Goal: Transaction & Acquisition: Purchase product/service

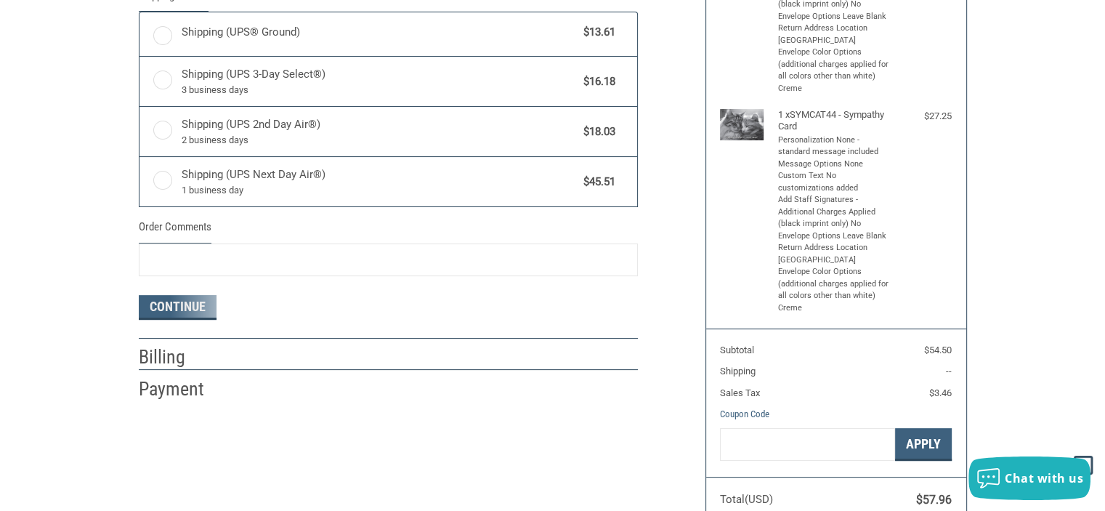
radio input "true"
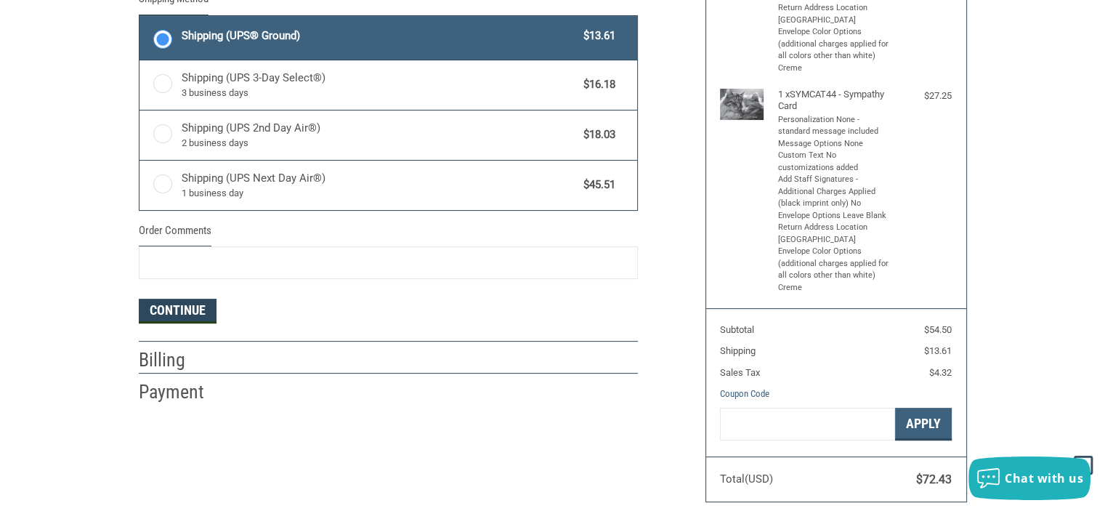
scroll to position [345, 0]
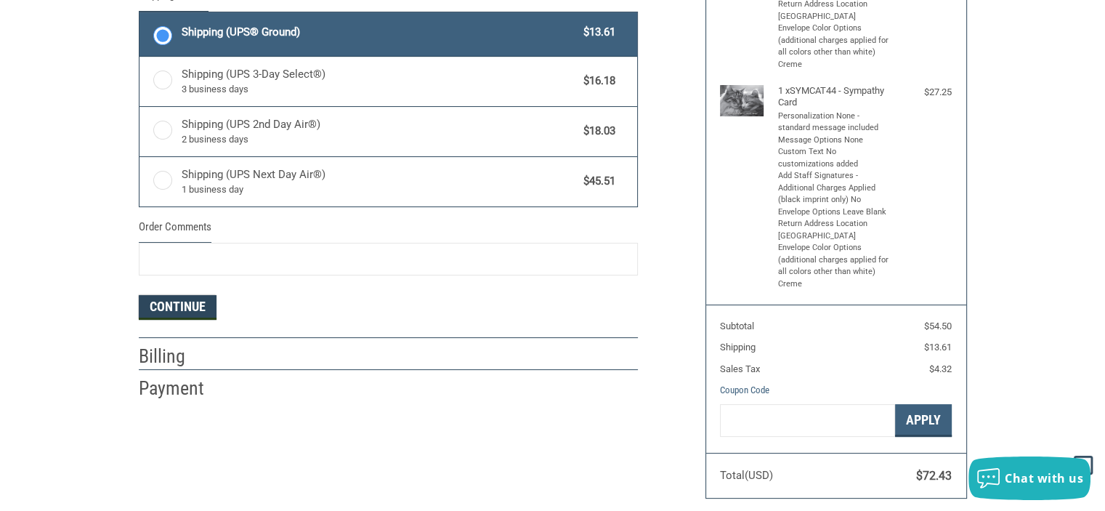
drag, startPoint x: 174, startPoint y: 306, endPoint x: 181, endPoint y: 305, distance: 7.3
click at [174, 306] on button "Continue" at bounding box center [178, 307] width 78 height 25
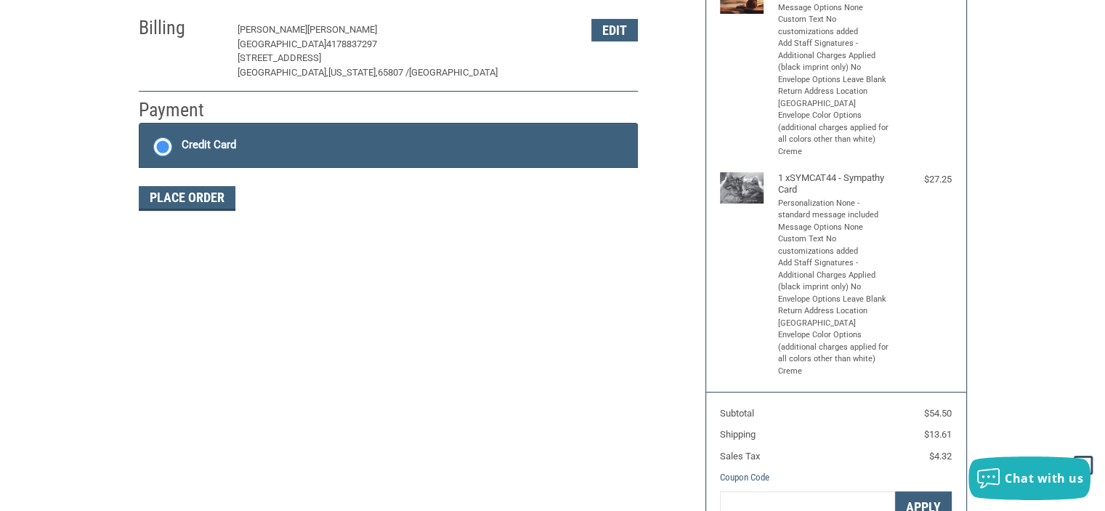
scroll to position [247, 0]
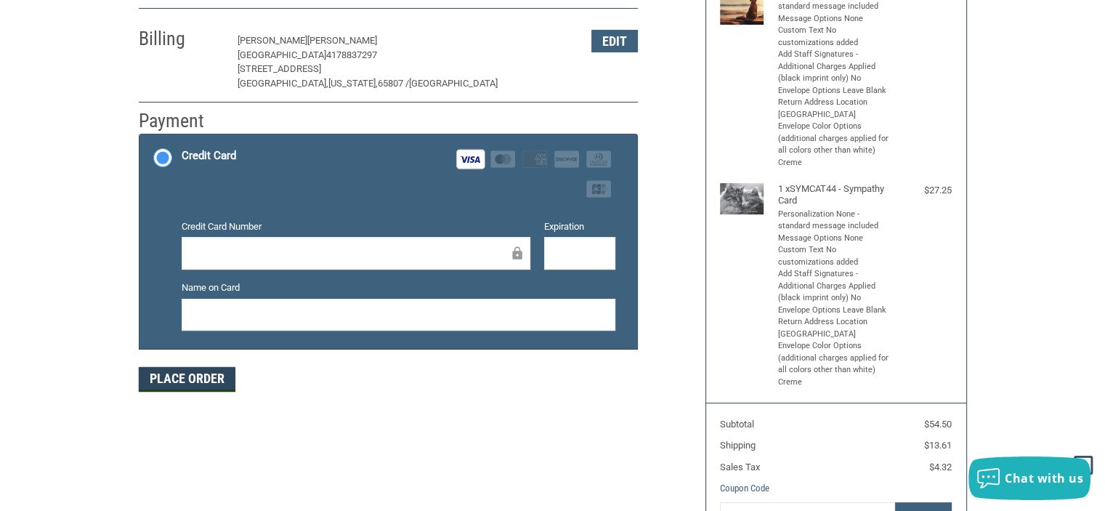
click at [186, 374] on button "Place Order" at bounding box center [187, 379] width 97 height 25
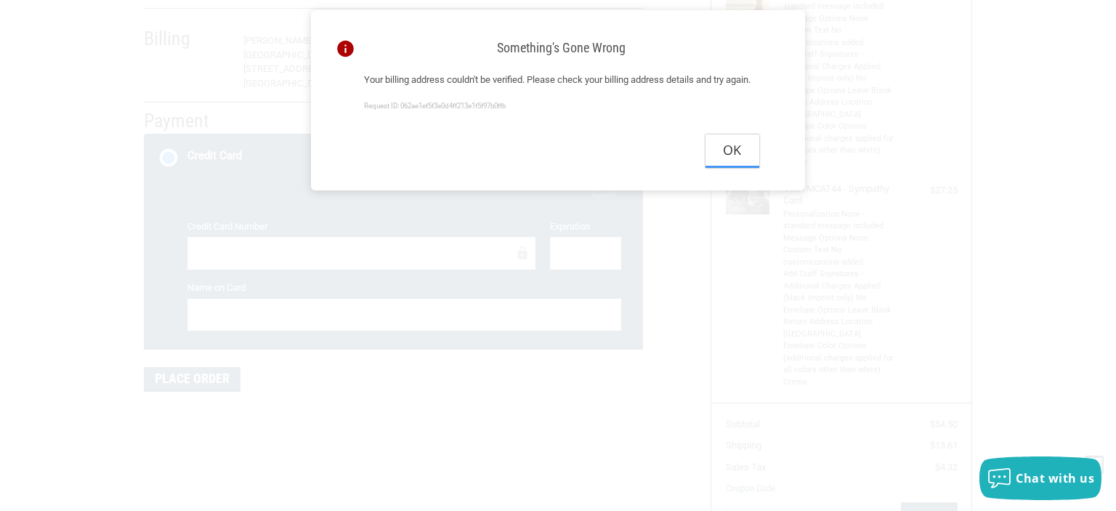
drag, startPoint x: 743, startPoint y: 162, endPoint x: 715, endPoint y: 165, distance: 27.8
click at [741, 163] on button "Ok" at bounding box center [732, 150] width 54 height 33
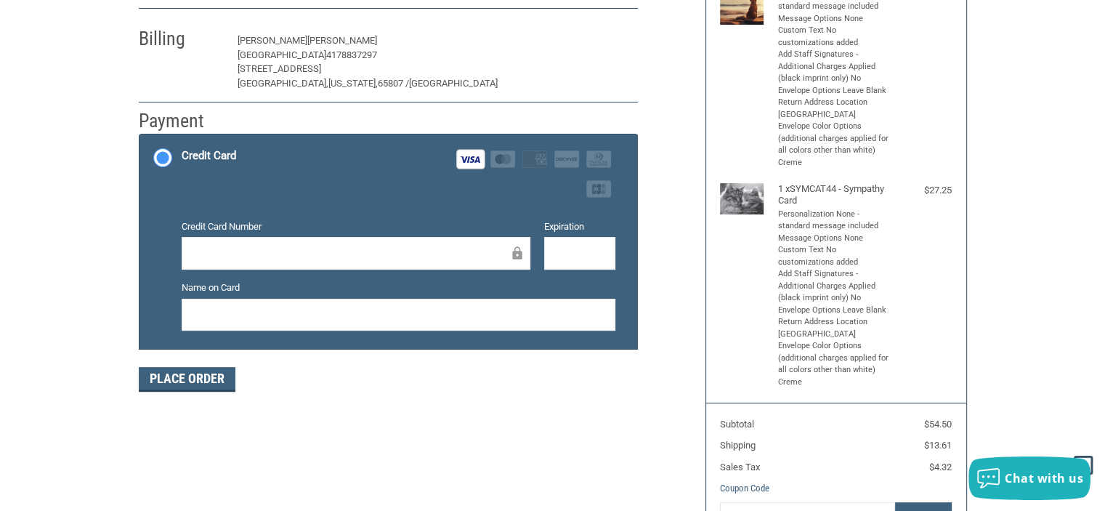
click at [615, 39] on button "Edit" at bounding box center [614, 41] width 46 height 23
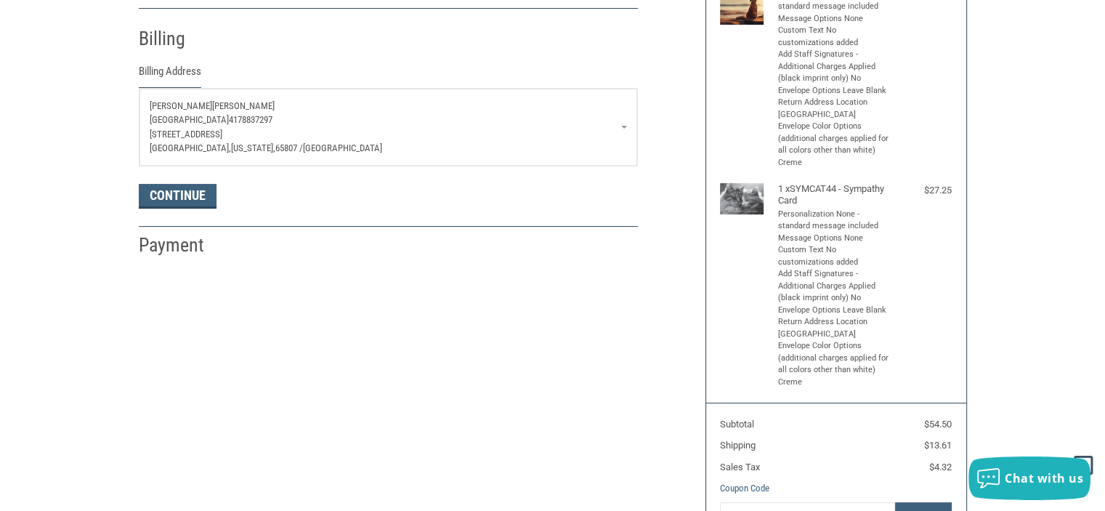
scroll to position [255, 0]
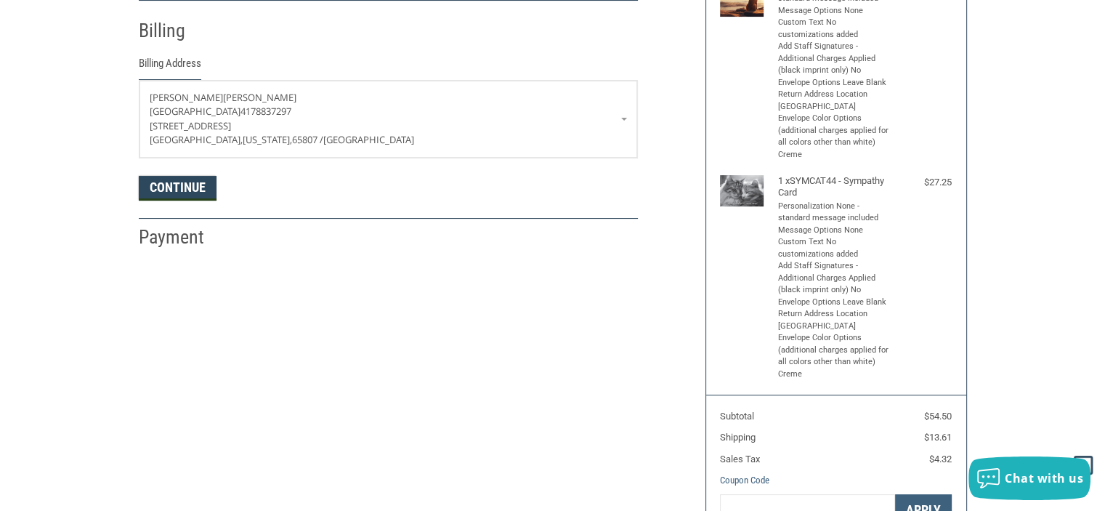
drag, startPoint x: 177, startPoint y: 188, endPoint x: 210, endPoint y: 188, distance: 33.4
click at [176, 188] on button "Continue" at bounding box center [178, 188] width 78 height 25
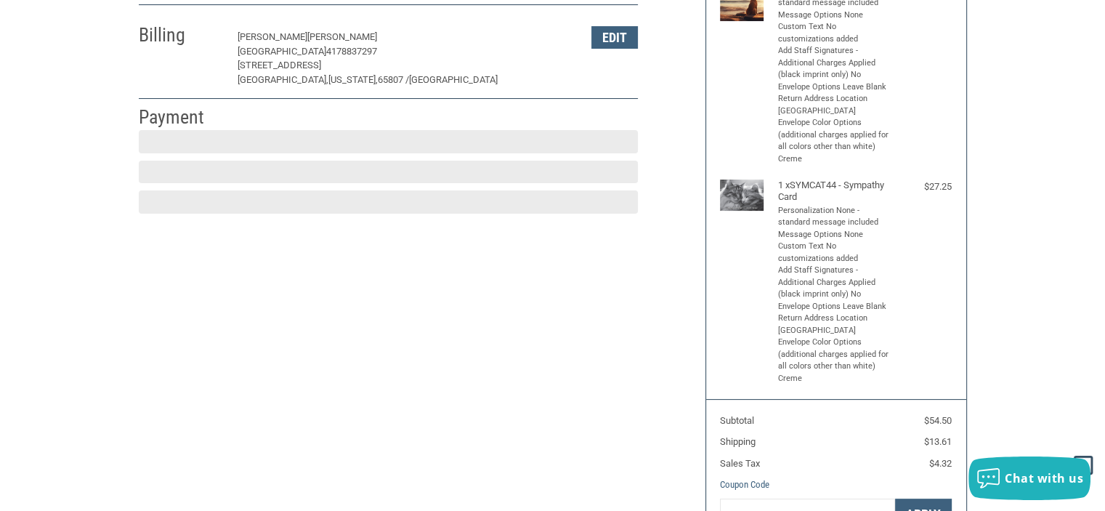
scroll to position [247, 0]
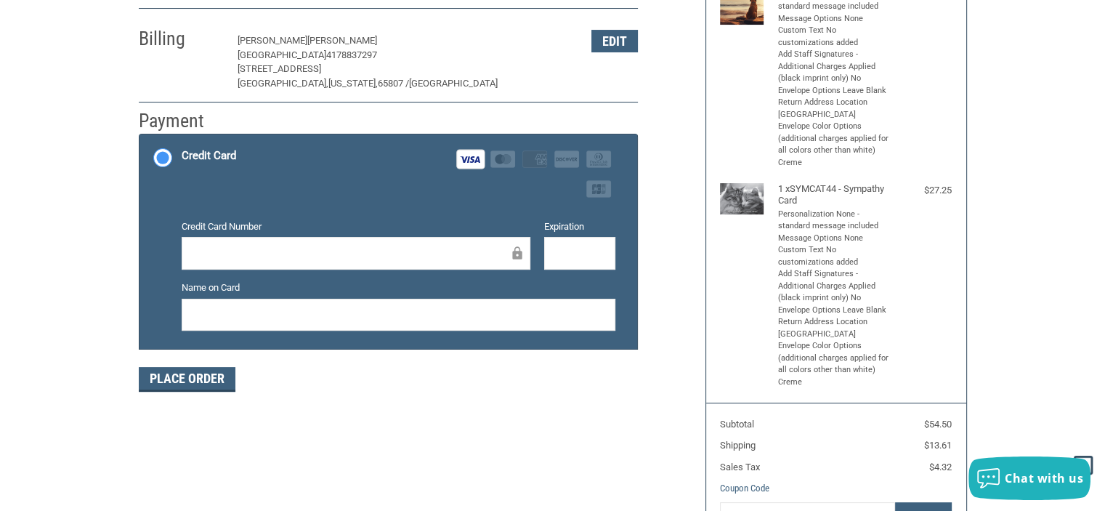
click at [235, 304] on div at bounding box center [399, 315] width 434 height 33
click at [248, 303] on div at bounding box center [399, 315] width 434 height 33
click at [189, 381] on button "Place Order" at bounding box center [187, 379] width 97 height 25
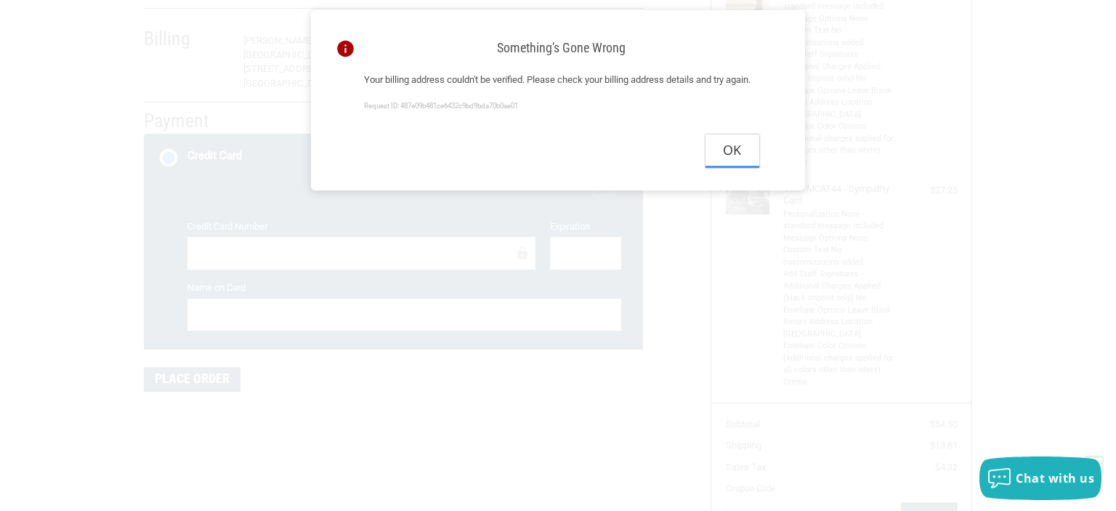
click at [729, 164] on button "Ok" at bounding box center [732, 150] width 54 height 33
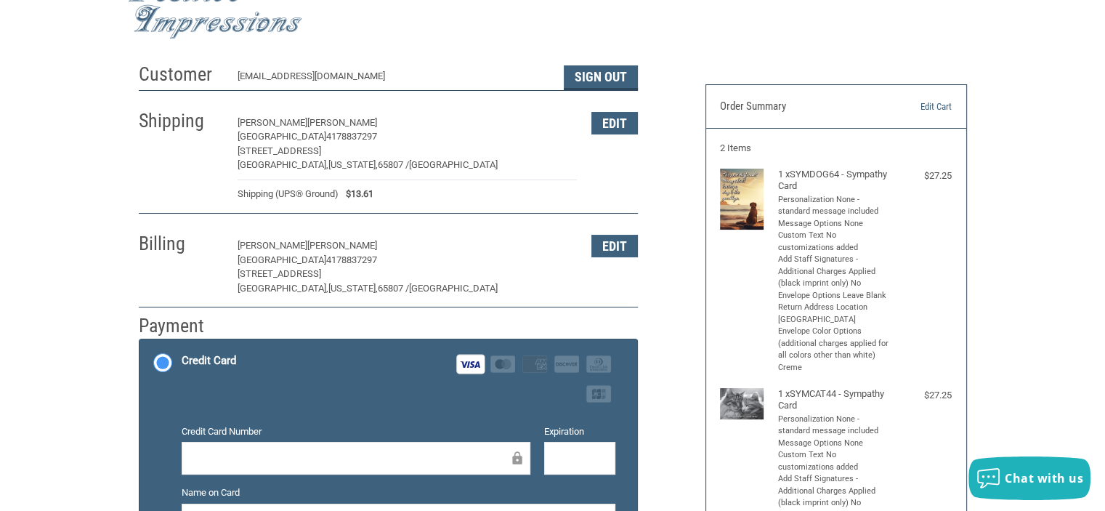
scroll to position [29, 0]
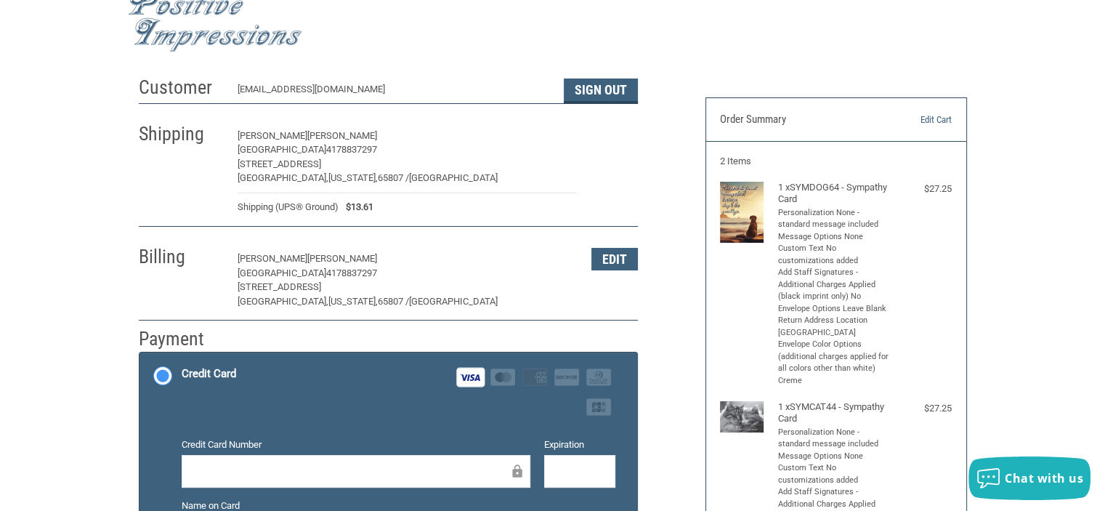
click at [612, 134] on button "Edit" at bounding box center [614, 136] width 46 height 23
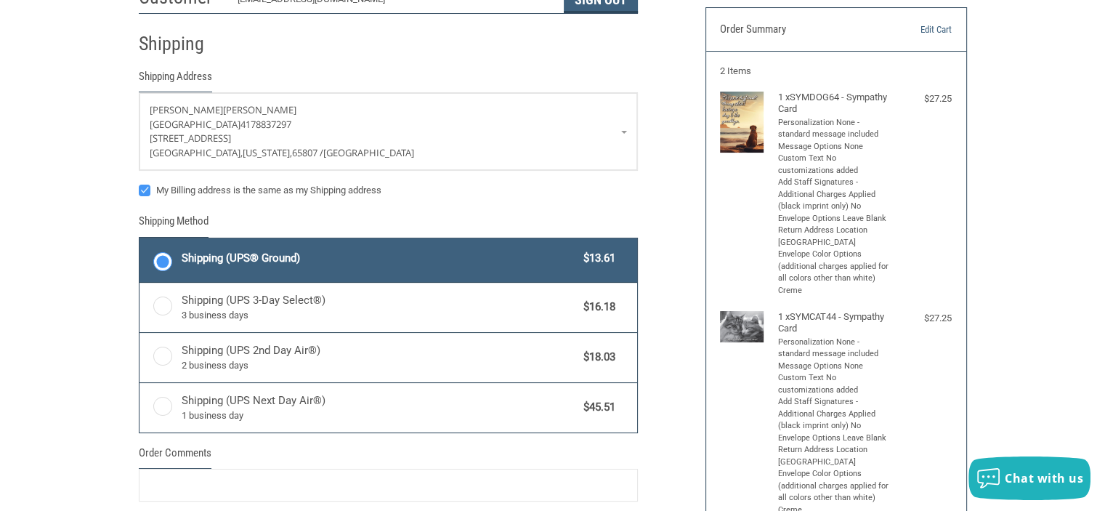
scroll to position [132, 0]
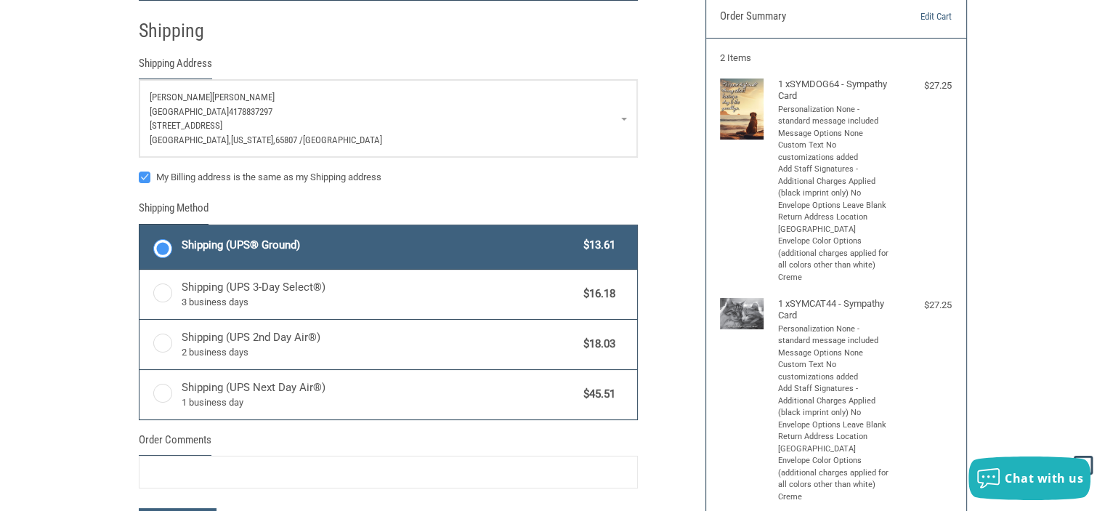
click at [342, 107] on p "[GEOGRAPHIC_DATA] 4178837297" at bounding box center [388, 112] width 477 height 15
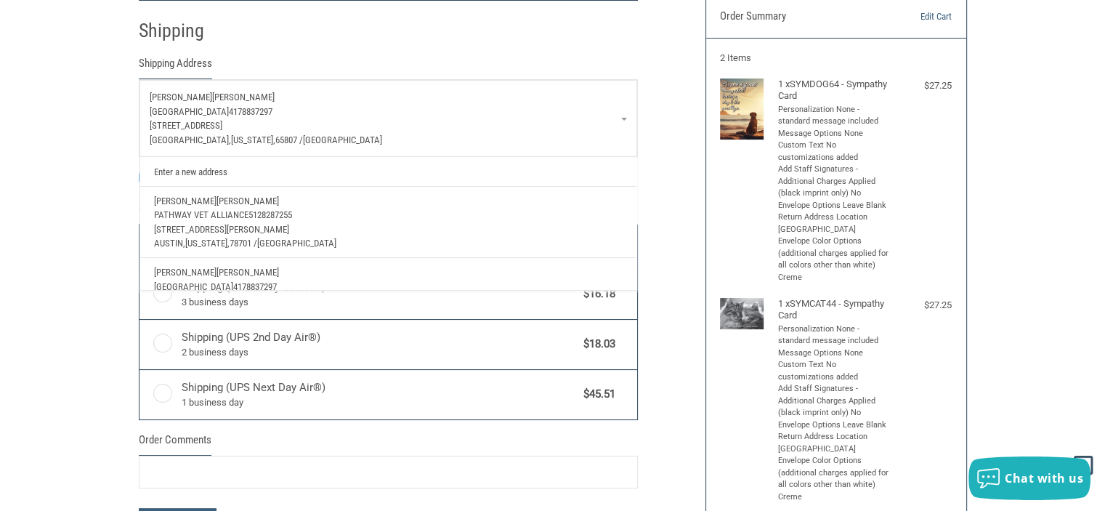
click at [342, 107] on p "[GEOGRAPHIC_DATA] 4178837297" at bounding box center [388, 112] width 477 height 15
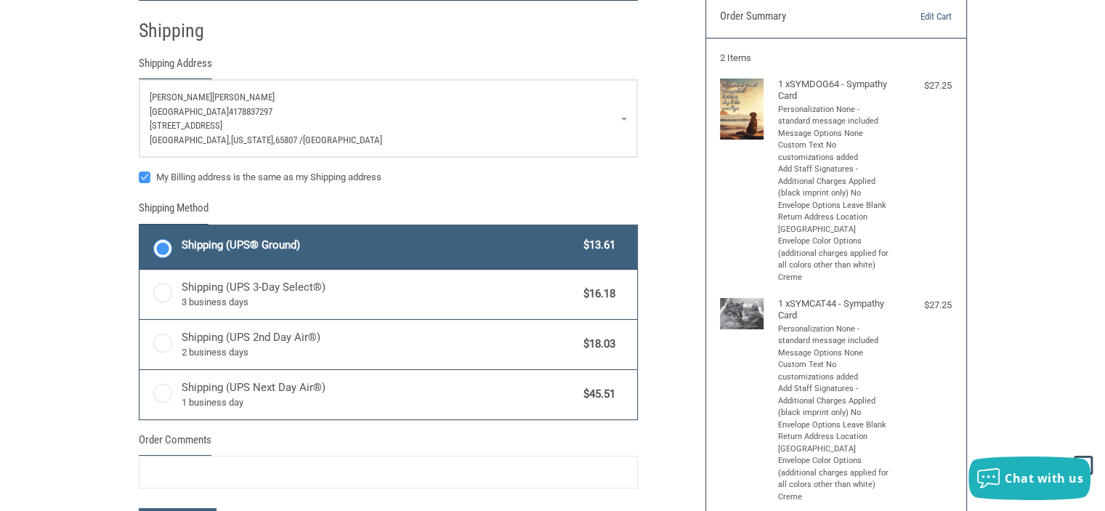
click at [337, 106] on p "[GEOGRAPHIC_DATA] 4178837297" at bounding box center [388, 112] width 477 height 15
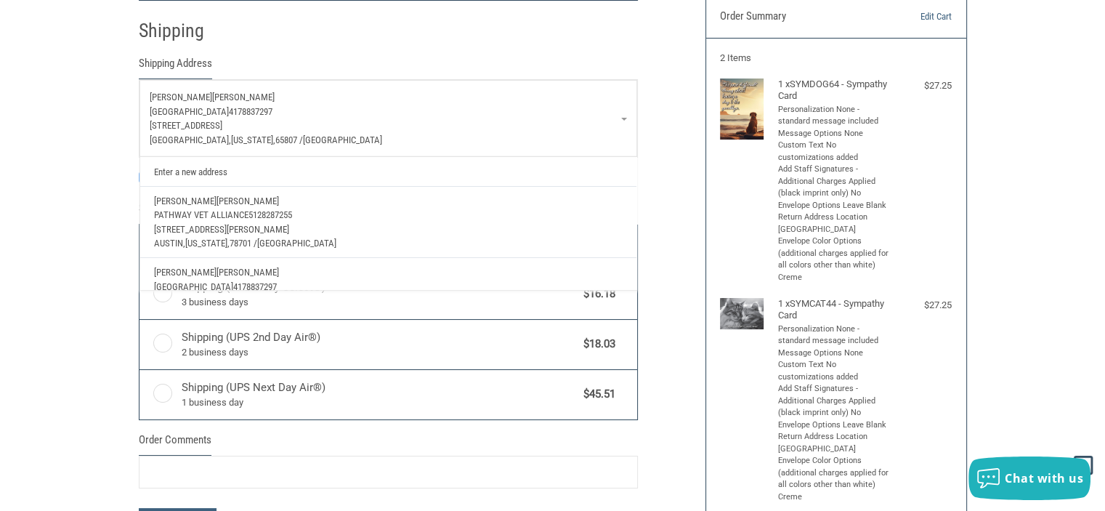
click at [655, 251] on div "Customer [EMAIL_ADDRESS][DOMAIN_NAME] Sign Out Shipping Shipping Address [PERSO…" at bounding box center [411, 321] width 567 height 710
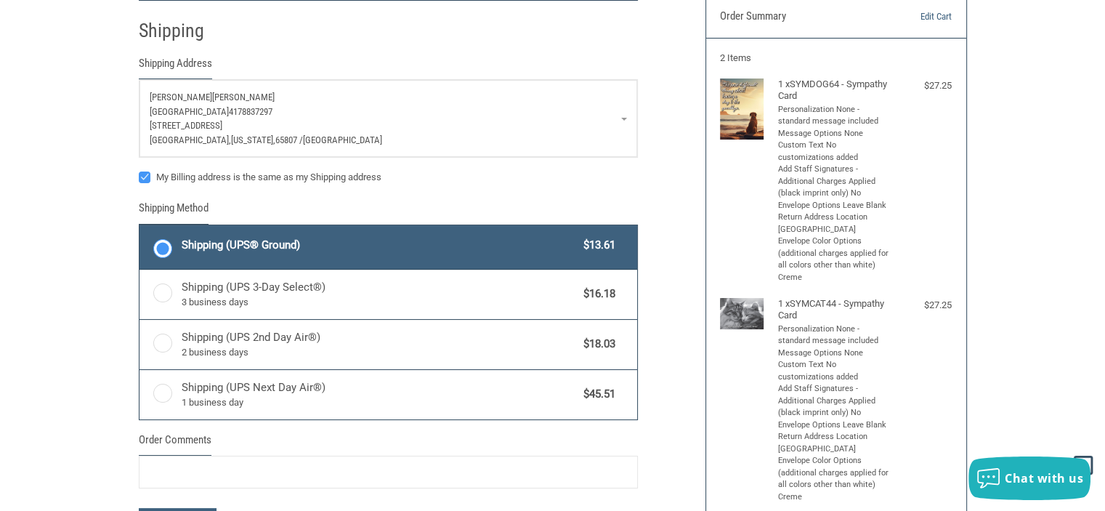
click at [238, 245] on span "Shipping (UPS® Ground)" at bounding box center [379, 245] width 395 height 17
click at [140, 227] on input "Shipping (UPS® Ground) $13.61" at bounding box center [139, 227] width 1 height 1
click at [623, 118] on link "[PERSON_NAME][GEOGRAPHIC_DATA] 4178837297 [STREET_ADDRESS][US_STATE]" at bounding box center [388, 118] width 498 height 77
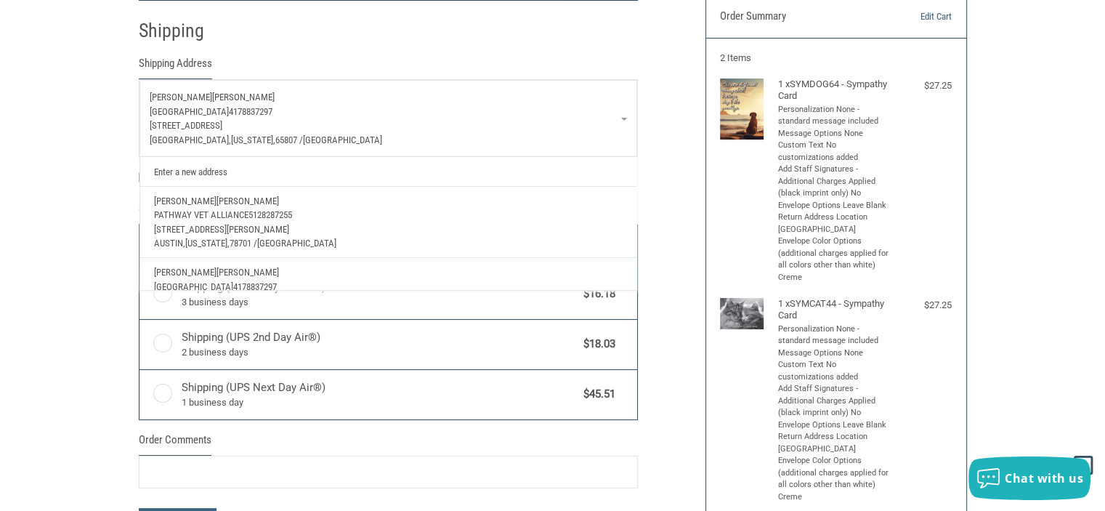
click at [243, 121] on p "[STREET_ADDRESS]" at bounding box center [388, 125] width 477 height 15
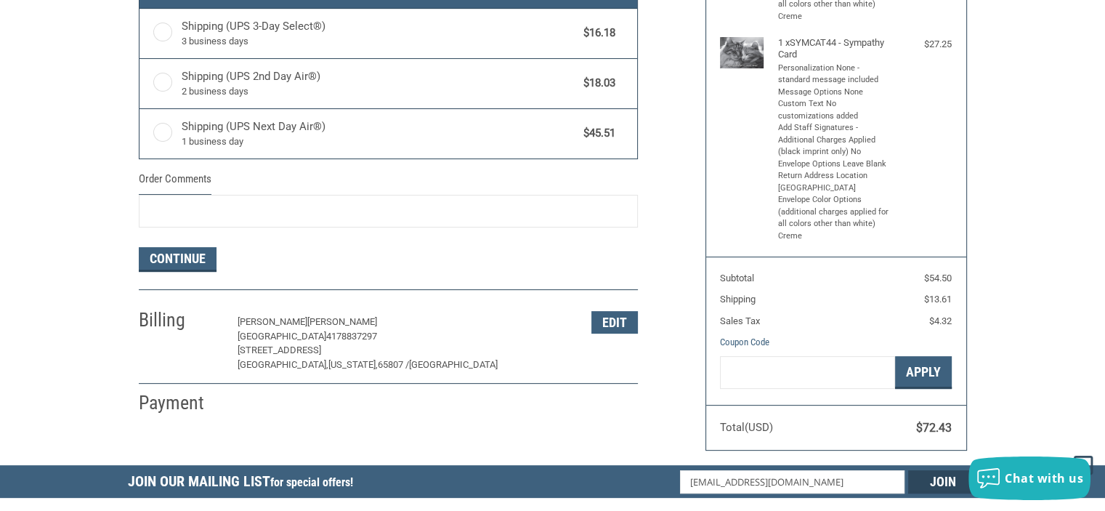
scroll to position [423, 0]
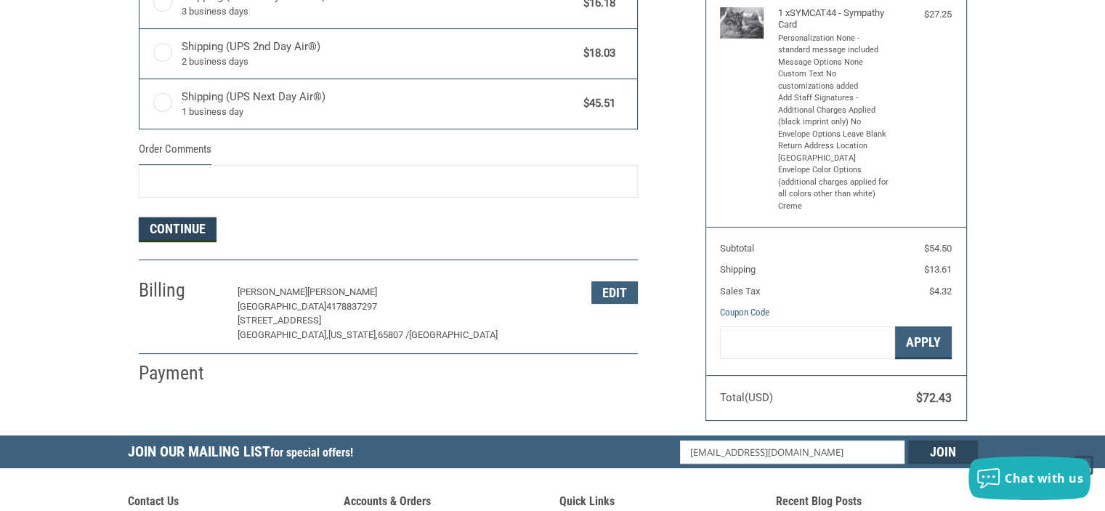
click at [182, 225] on button "Continue" at bounding box center [178, 229] width 78 height 25
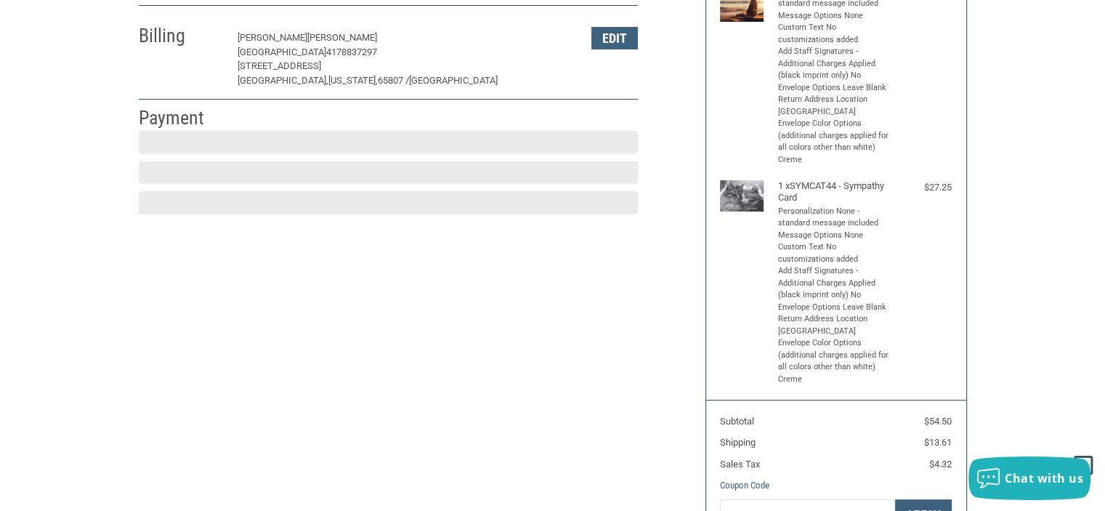
scroll to position [247, 0]
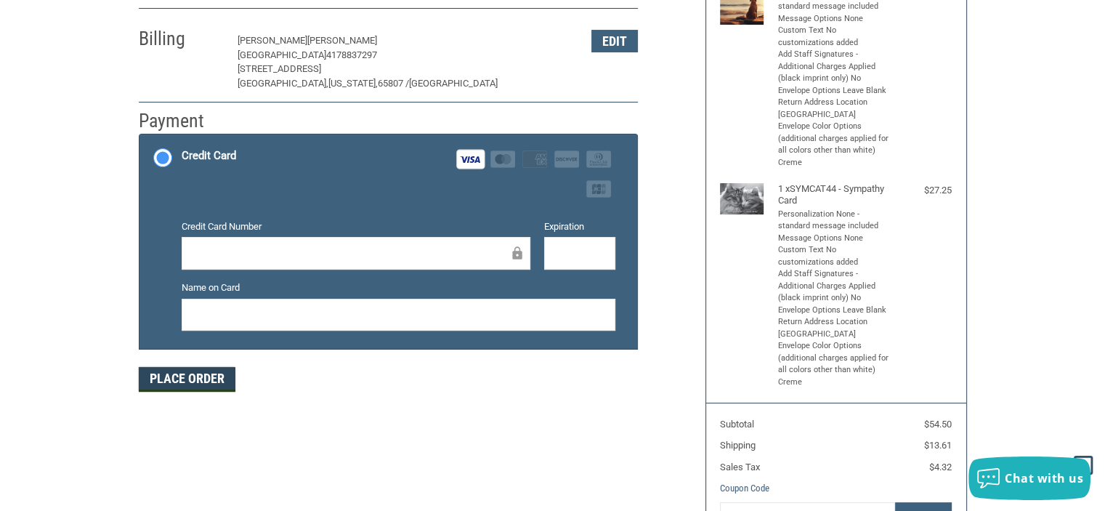
click at [189, 374] on button "Place Order" at bounding box center [187, 379] width 97 height 25
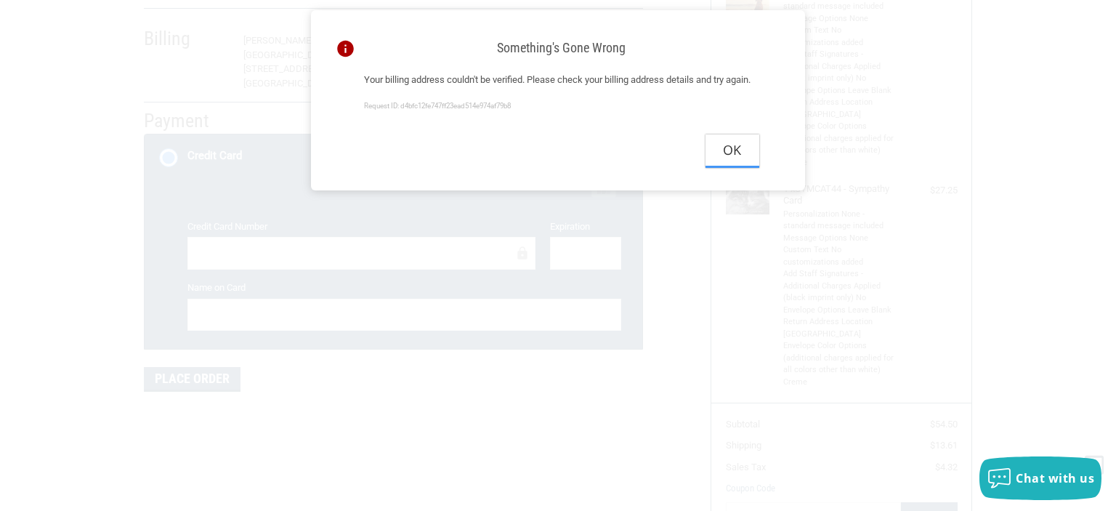
drag, startPoint x: 741, startPoint y: 165, endPoint x: 703, endPoint y: 183, distance: 41.9
click at [740, 165] on button "Ok" at bounding box center [732, 150] width 54 height 33
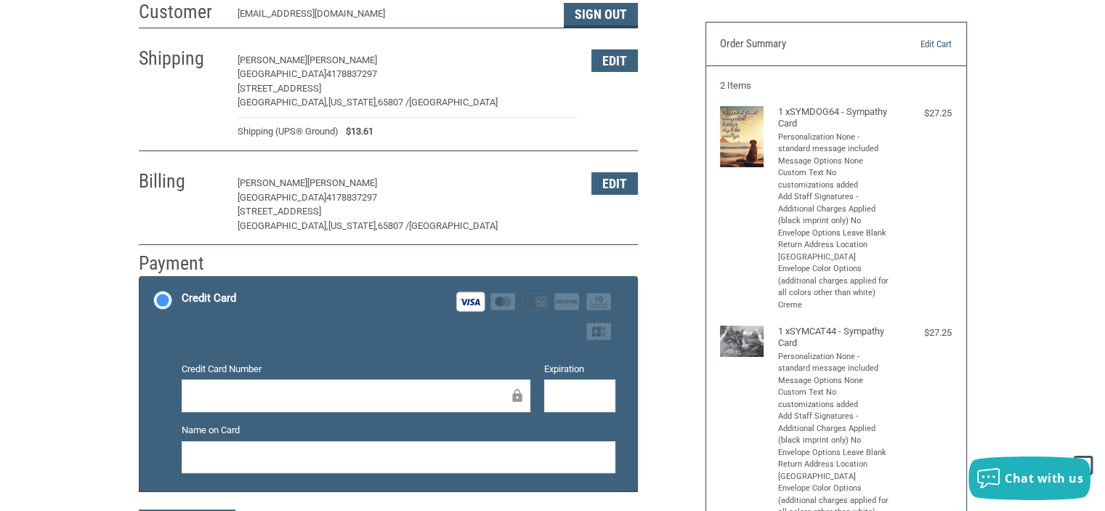
scroll to position [102, 0]
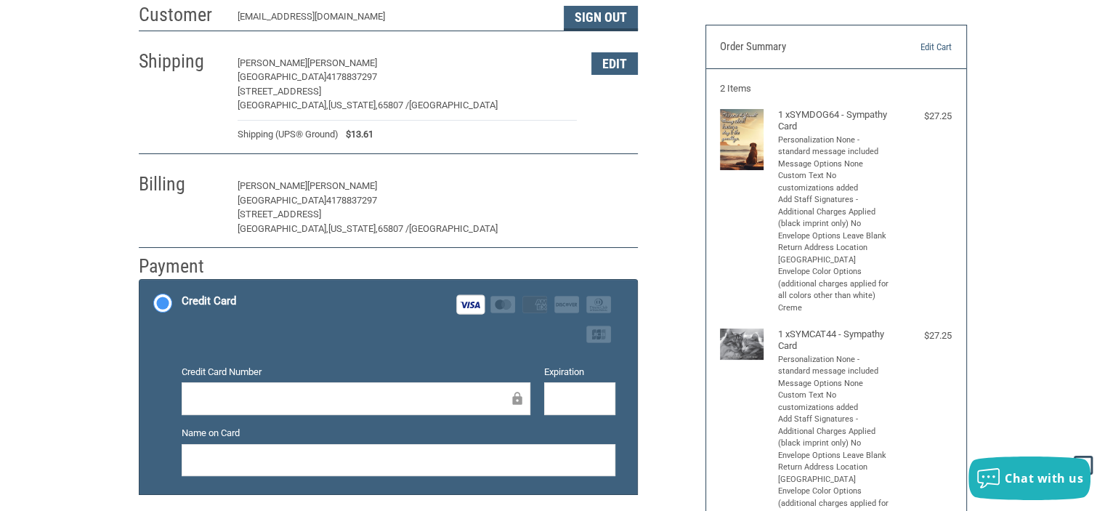
click at [619, 187] on button "Edit" at bounding box center [614, 186] width 46 height 23
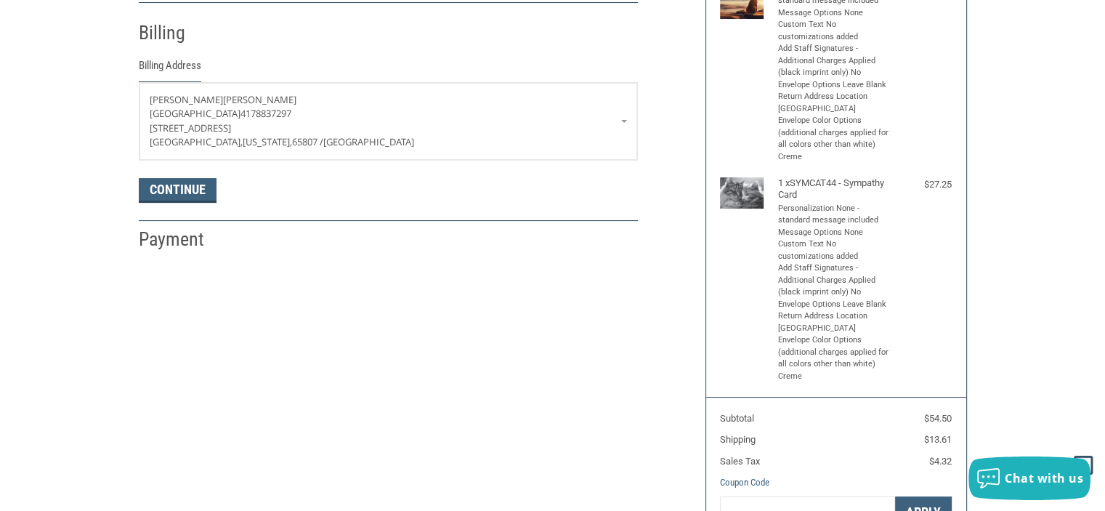
scroll to position [255, 0]
click at [183, 181] on button "Continue" at bounding box center [178, 188] width 78 height 25
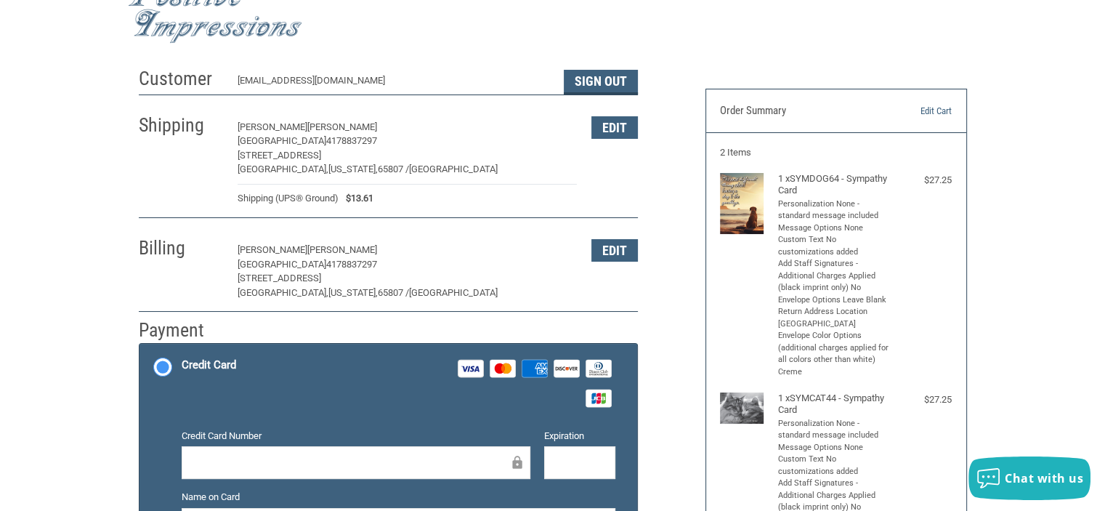
scroll to position [29, 0]
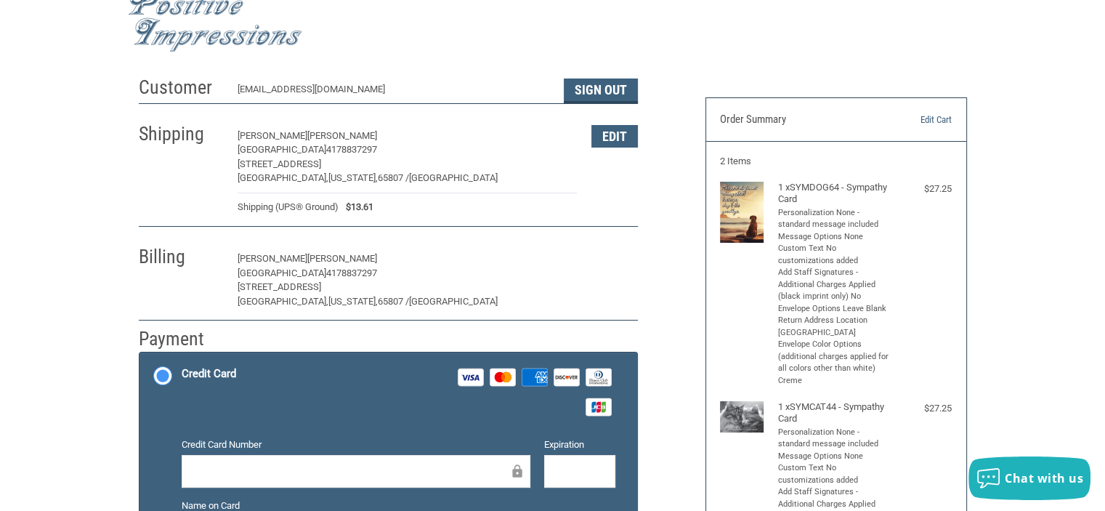
click at [620, 255] on button "Edit" at bounding box center [614, 259] width 46 height 23
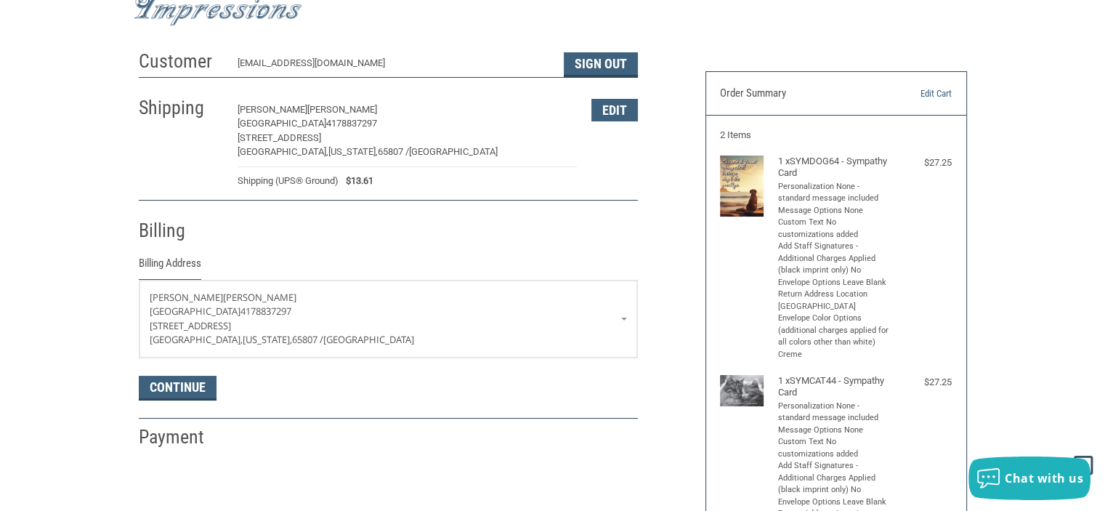
scroll to position [0, 0]
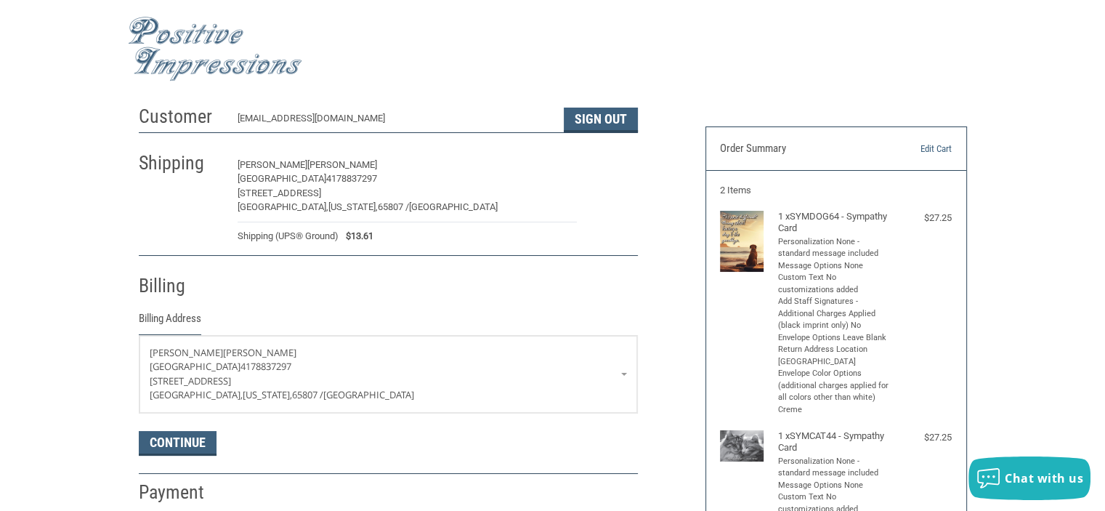
click at [615, 166] on button "Edit" at bounding box center [614, 165] width 46 height 23
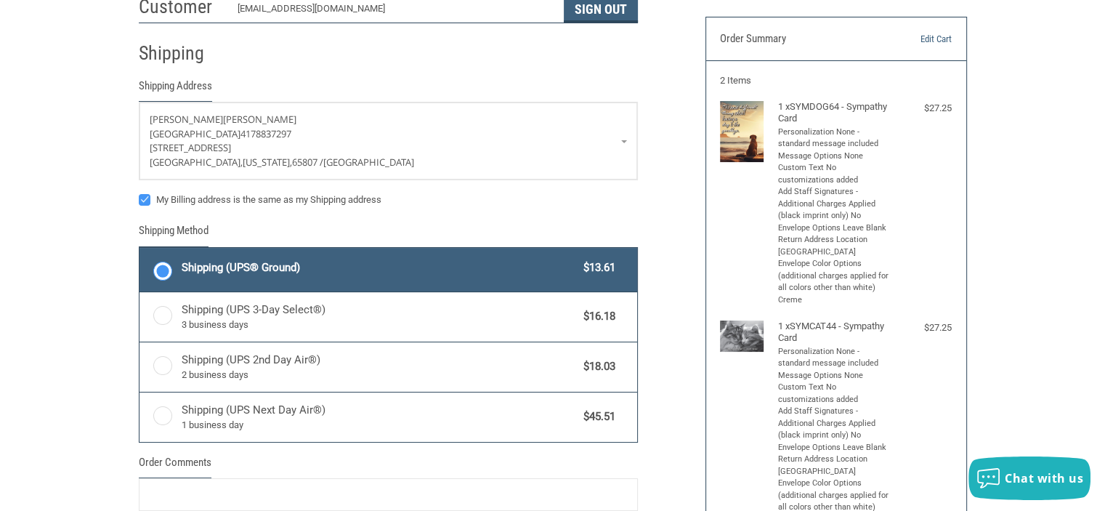
scroll to position [132, 0]
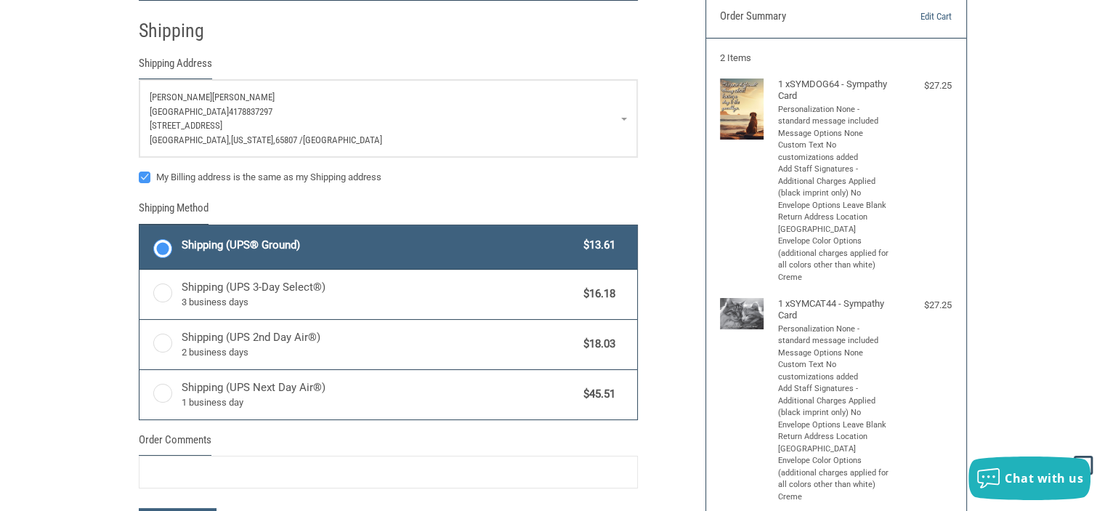
click at [617, 112] on p "[GEOGRAPHIC_DATA] 4178837297" at bounding box center [388, 112] width 477 height 15
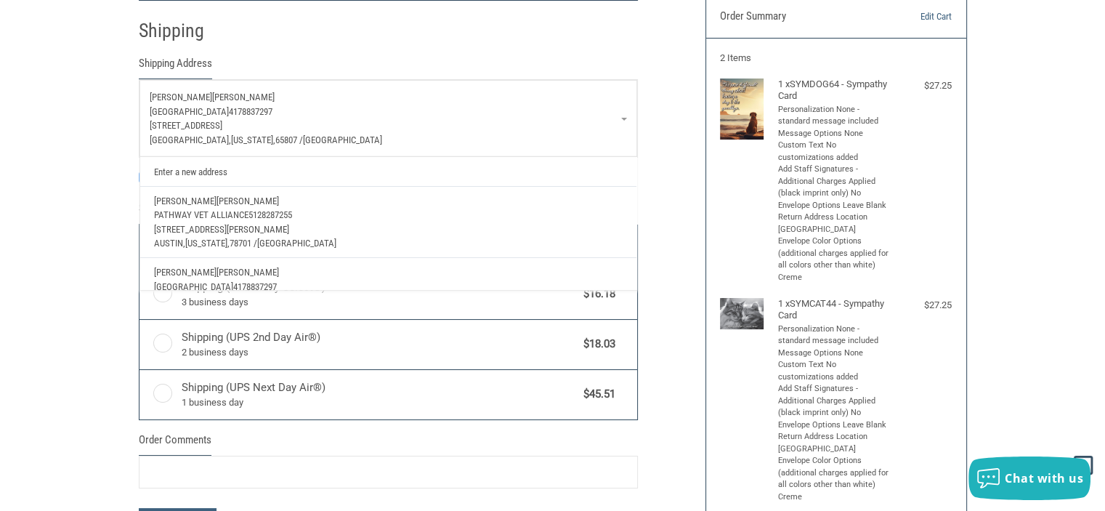
click at [180, 120] on span "[STREET_ADDRESS]" at bounding box center [186, 125] width 73 height 11
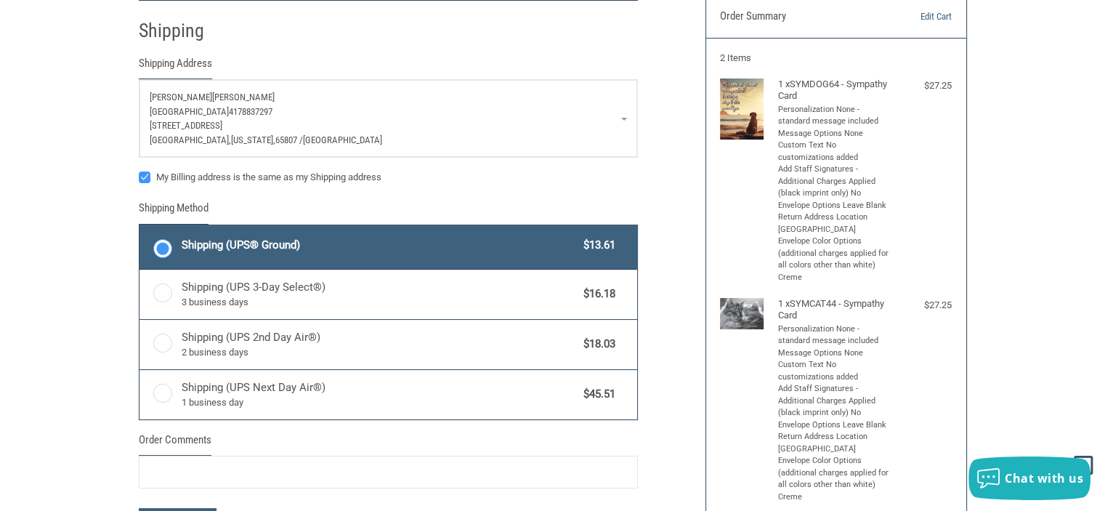
click at [73, 130] on div "Customer [EMAIL_ADDRESS][DOMAIN_NAME] Sign Out Shipping Shipping Address [PERSO…" at bounding box center [552, 346] width 1105 height 760
click at [325, 248] on span "Shipping (UPS® Ground)" at bounding box center [379, 245] width 395 height 17
click at [140, 227] on input "Shipping (UPS® Ground) $13.61" at bounding box center [139, 227] width 1 height 1
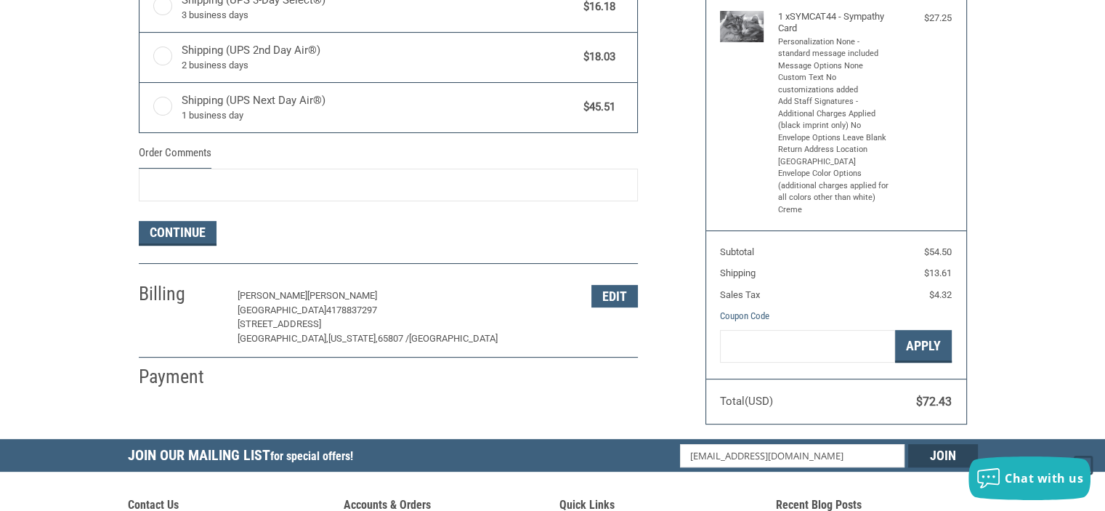
scroll to position [423, 0]
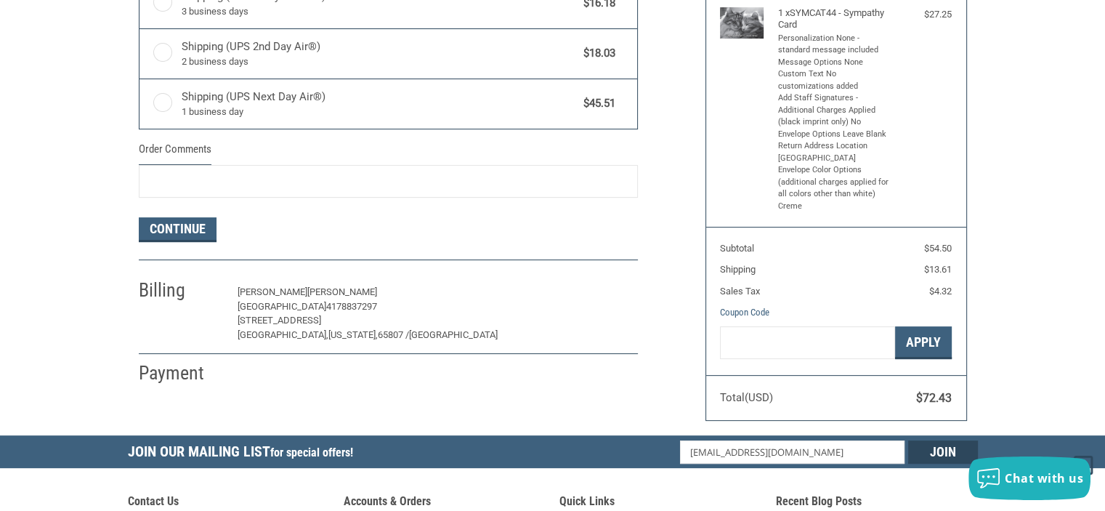
click at [615, 289] on button "Edit" at bounding box center [614, 292] width 46 height 23
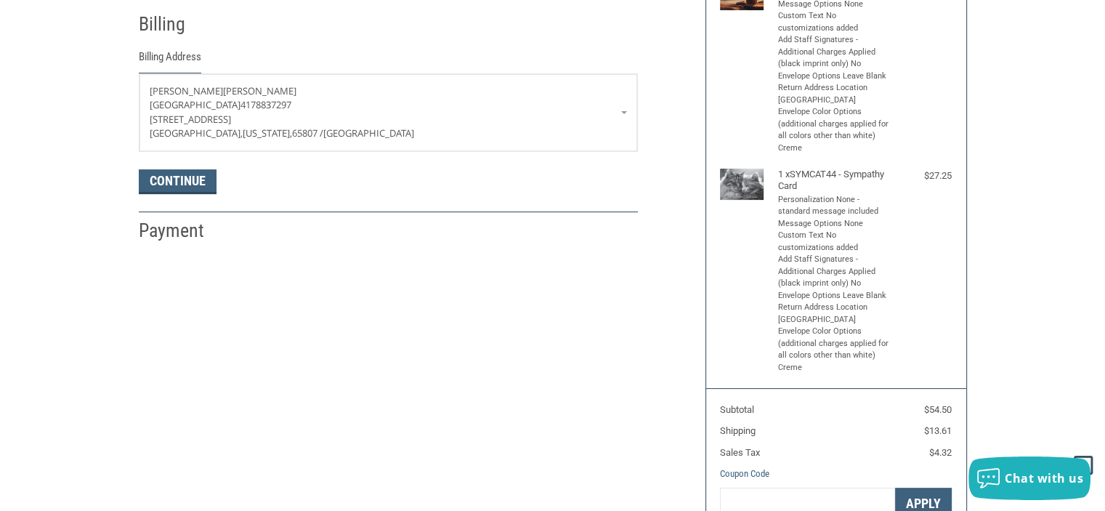
scroll to position [255, 0]
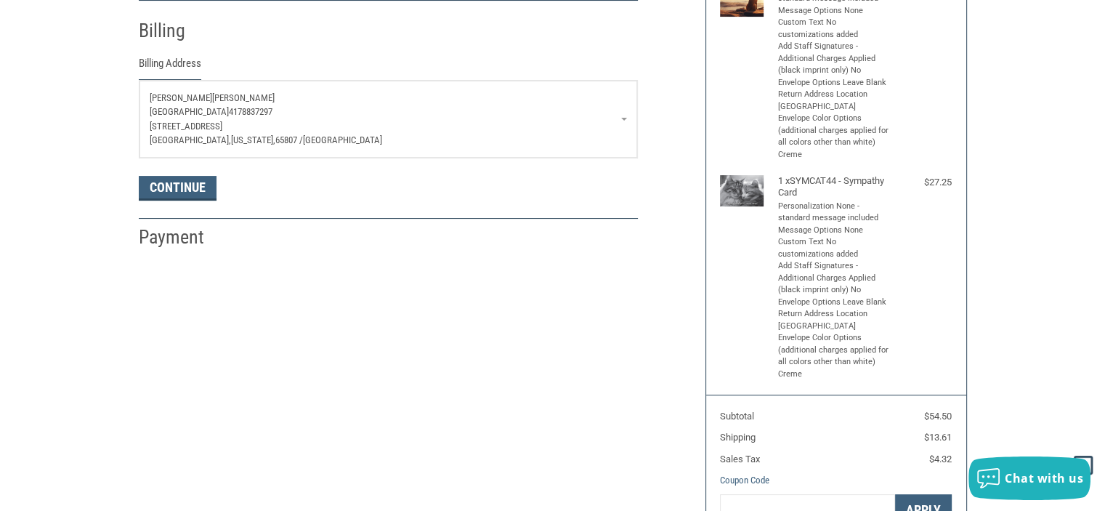
click at [619, 113] on p "[GEOGRAPHIC_DATA] 4178837297" at bounding box center [388, 112] width 477 height 15
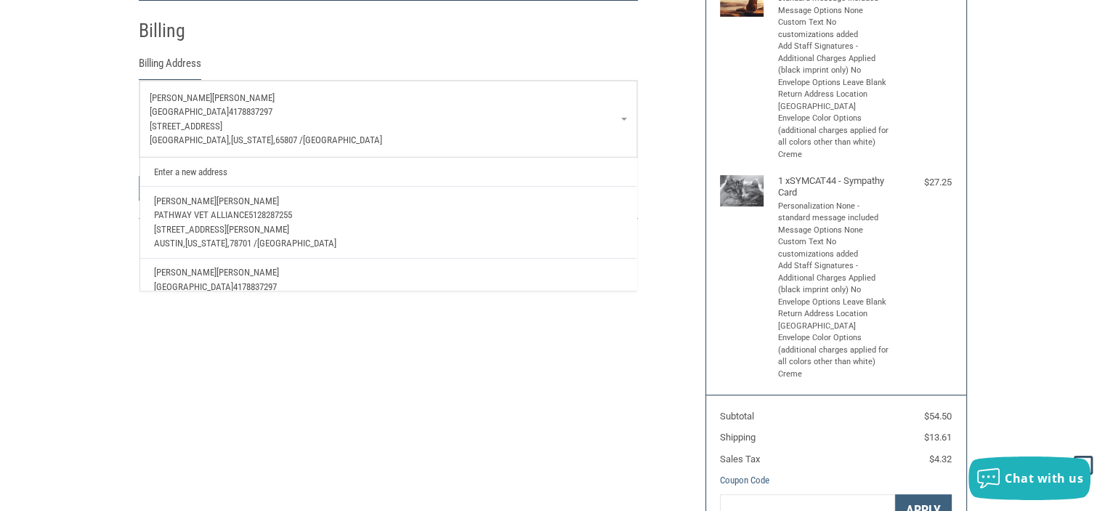
click at [229, 113] on span "[GEOGRAPHIC_DATA]" at bounding box center [189, 111] width 79 height 11
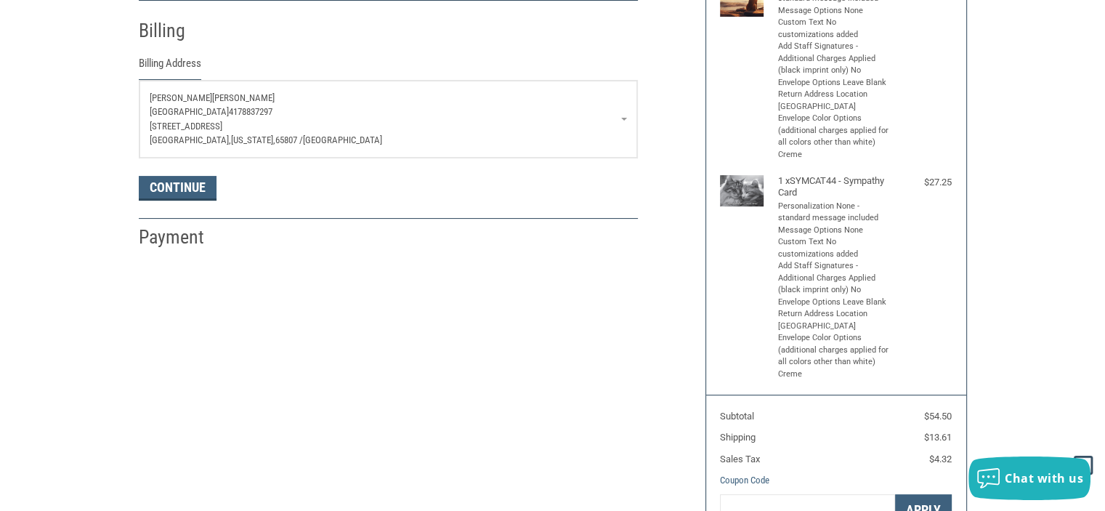
click at [229, 111] on span "[GEOGRAPHIC_DATA]" at bounding box center [189, 111] width 79 height 11
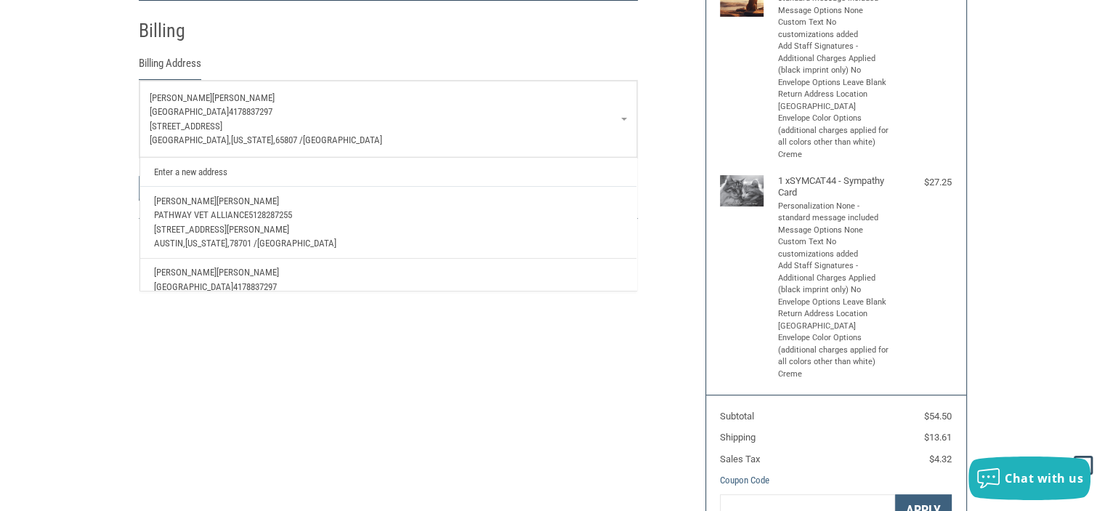
click at [328, 225] on p "[STREET_ADDRESS][PERSON_NAME]" at bounding box center [388, 229] width 468 height 15
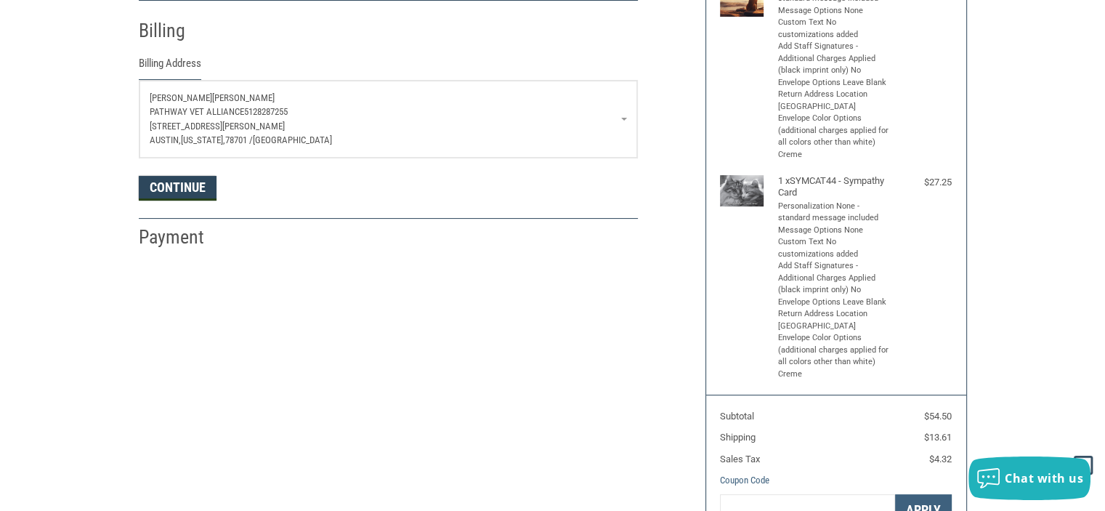
click at [185, 188] on button "Continue" at bounding box center [178, 188] width 78 height 25
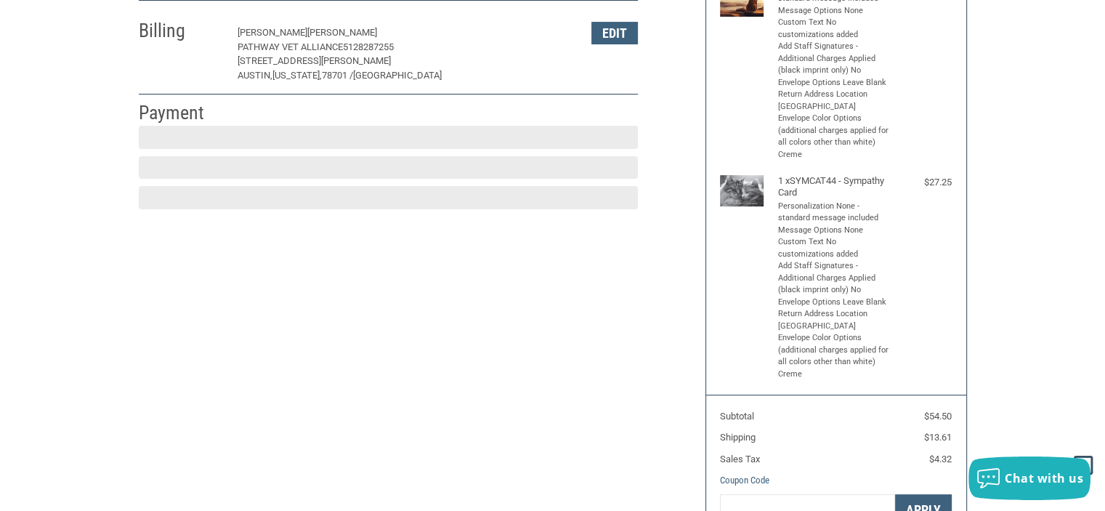
scroll to position [247, 0]
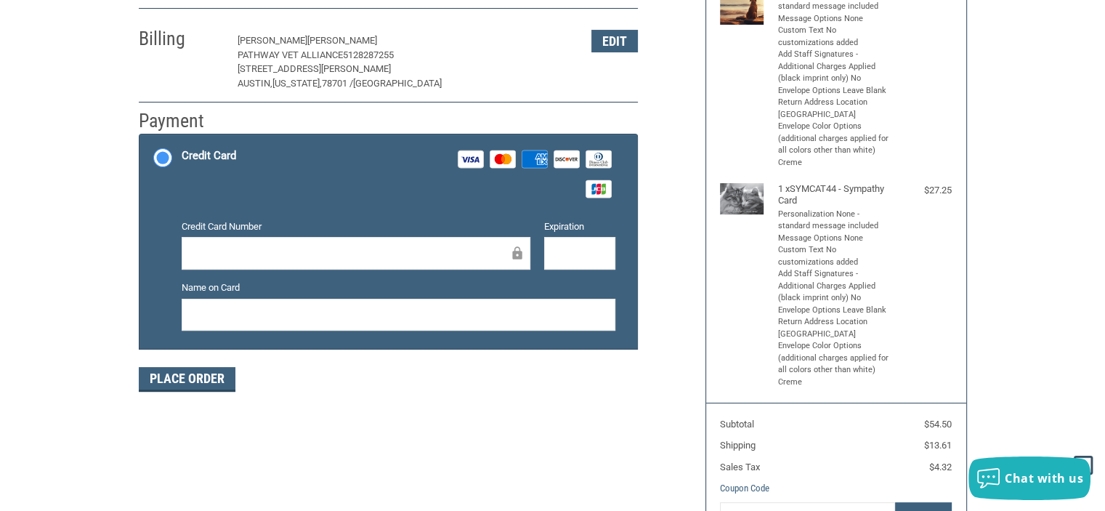
click at [247, 239] on div at bounding box center [356, 253] width 349 height 33
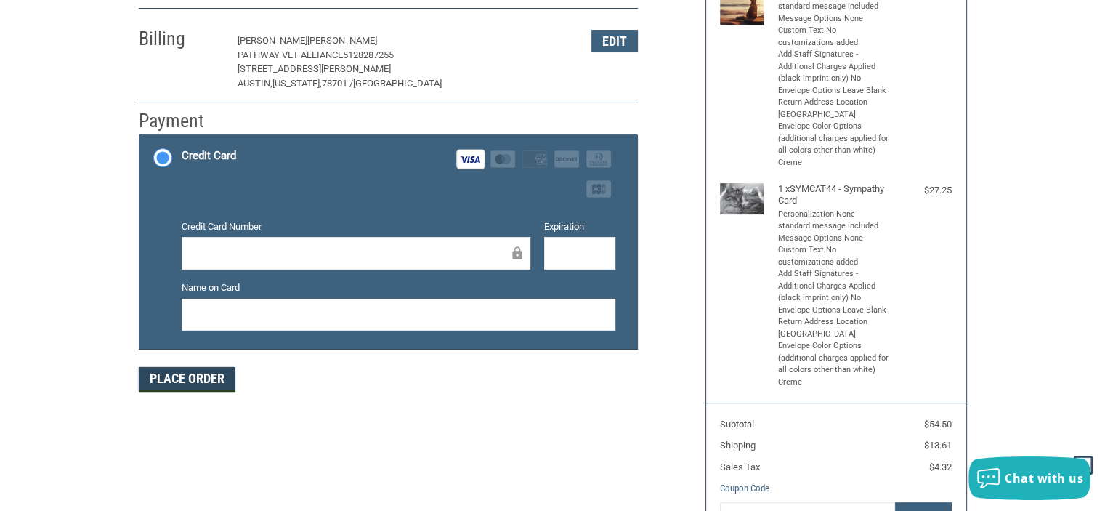
click at [190, 376] on button "Place Order" at bounding box center [187, 379] width 97 height 25
